Goal: Navigation & Orientation: Find specific page/section

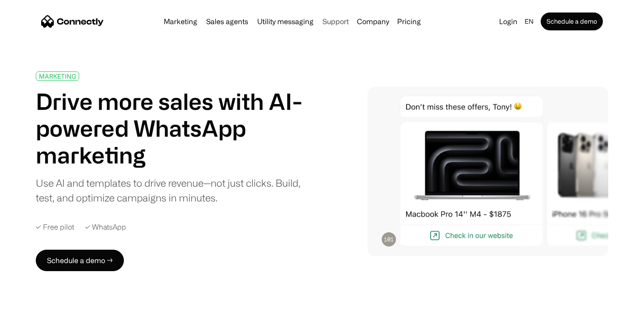
click at [328, 22] on link "Support" at bounding box center [336, 21] width 34 height 7
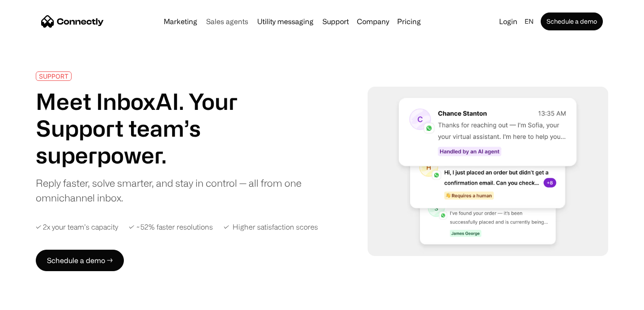
click at [229, 21] on link "Sales agents" at bounding box center [226, 21] width 49 height 7
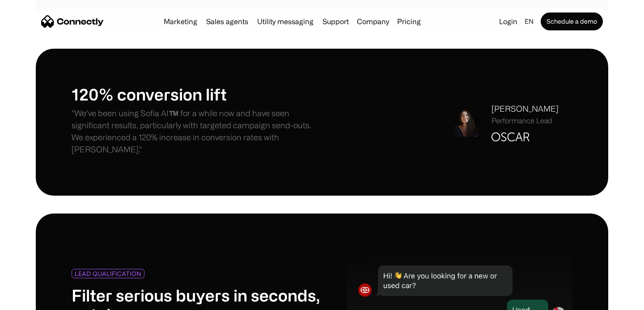
scroll to position [669, 0]
